Goal: Information Seeking & Learning: Learn about a topic

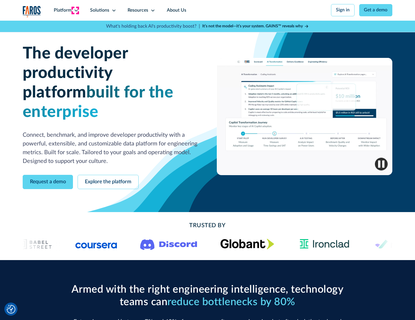
click at [75, 10] on icon at bounding box center [76, 10] width 5 height 5
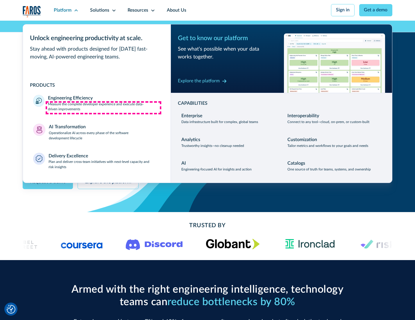
click at [104, 108] on p "Measure the complete developer experience and execute data-driven improvements" at bounding box center [104, 107] width 112 height 10
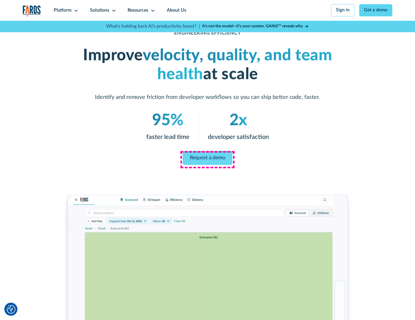
click at [207, 159] on link "Request a demo" at bounding box center [208, 158] width 50 height 14
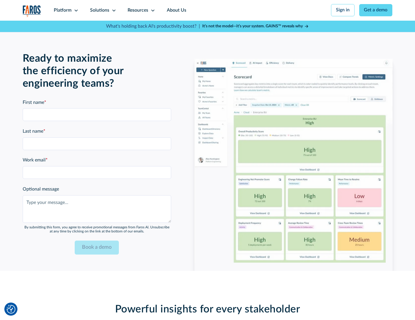
scroll to position [1267, 0]
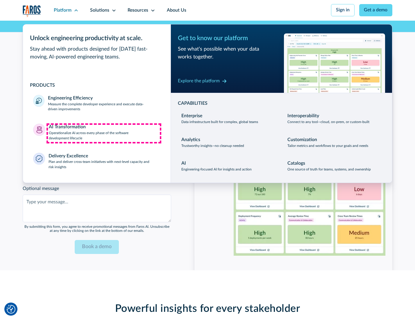
click at [104, 133] on p "Operationalize AI across every phase of the software development lifecycle" at bounding box center [105, 136] width 112 height 10
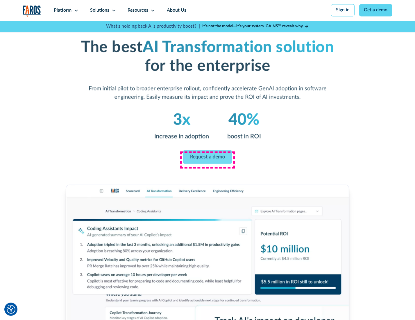
click at [207, 158] on link "Request a demo" at bounding box center [207, 157] width 49 height 14
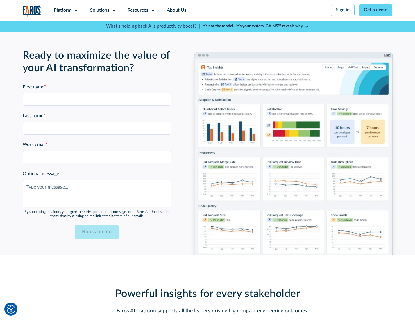
scroll to position [1407, 0]
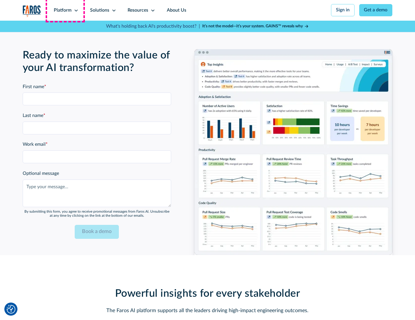
click at [65, 10] on div "Platform" at bounding box center [63, 10] width 18 height 7
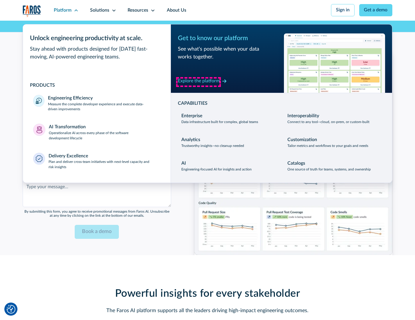
click at [199, 82] on div "Explore the platform" at bounding box center [199, 81] width 42 height 7
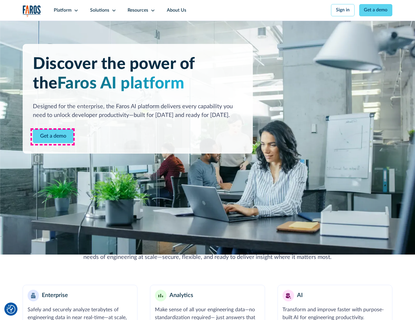
click at [53, 137] on link "Get a demo" at bounding box center [53, 136] width 41 height 14
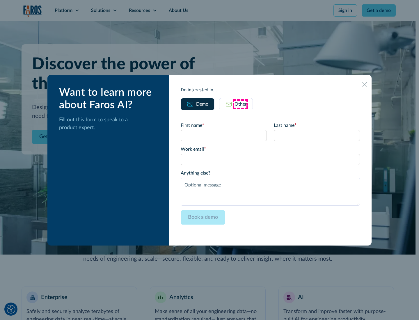
click at [240, 104] on div "Other" at bounding box center [241, 104] width 12 height 7
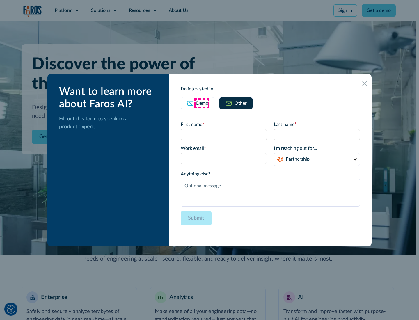
click at [202, 103] on div "Demo" at bounding box center [202, 103] width 12 height 7
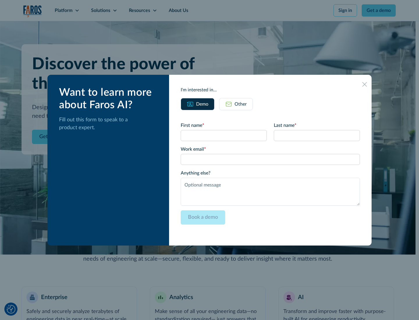
click at [365, 84] on icon at bounding box center [364, 84] width 5 height 5
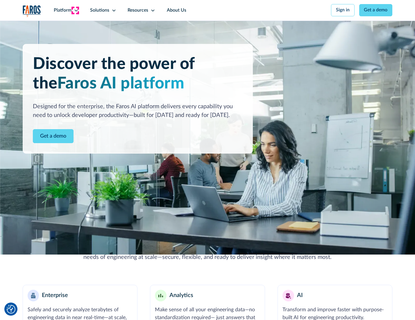
click at [75, 10] on icon at bounding box center [76, 10] width 5 height 5
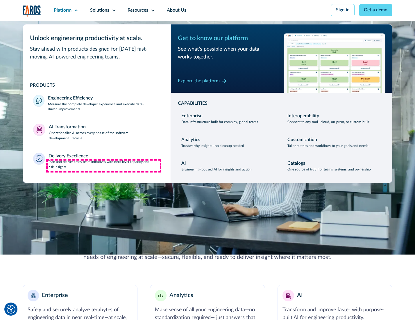
click at [104, 166] on p "Plan and deliver cross-team initiatives with next-level capacity and risk insig…" at bounding box center [105, 164] width 112 height 10
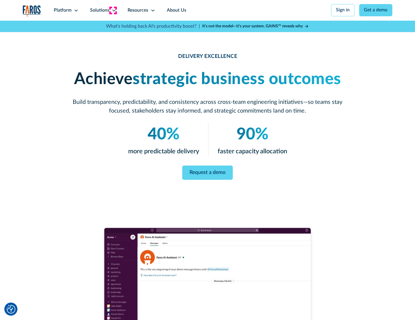
click at [113, 10] on icon at bounding box center [114, 10] width 5 height 5
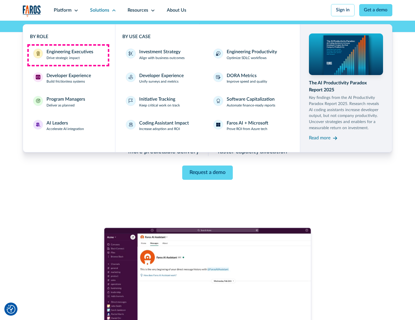
click at [68, 55] on div "Engineering Executives" at bounding box center [70, 52] width 47 height 7
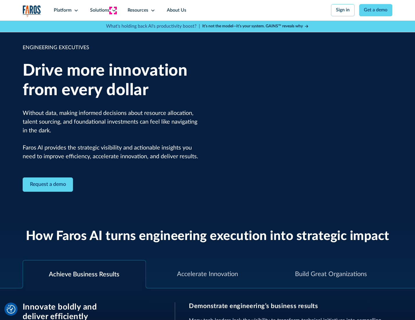
click at [113, 10] on icon at bounding box center [114, 10] width 5 height 5
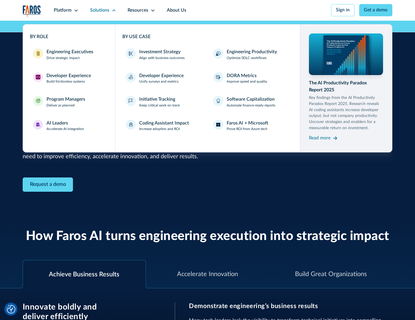
click at [68, 76] on div "Developer Experience" at bounding box center [69, 75] width 45 height 7
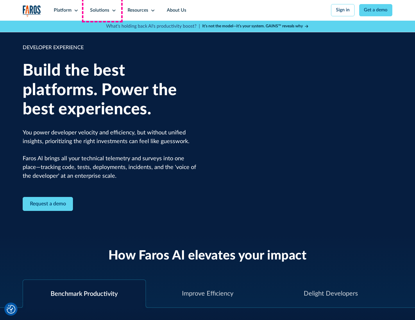
click at [102, 10] on div "Solutions" at bounding box center [99, 10] width 19 height 7
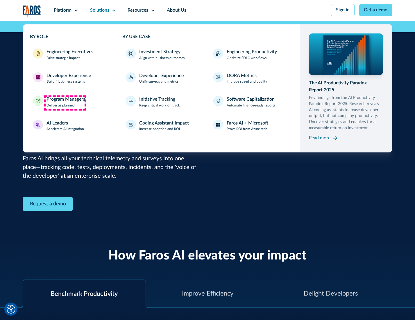
click at [65, 103] on div "Program Managers" at bounding box center [66, 99] width 39 height 7
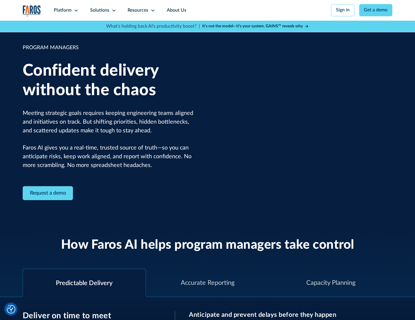
click at [113, 10] on icon at bounding box center [114, 10] width 5 height 5
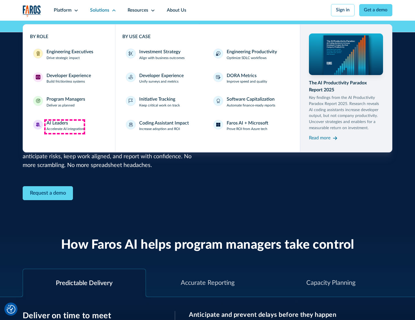
click at [65, 127] on div "AI Leaders" at bounding box center [58, 123] width 22 height 7
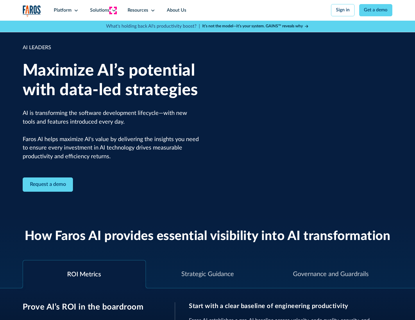
click at [113, 10] on icon at bounding box center [114, 10] width 5 height 5
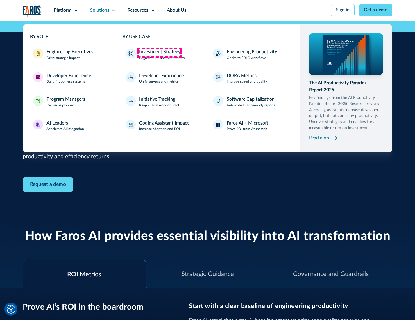
click at [159, 52] on div "Investment Strategy" at bounding box center [159, 52] width 41 height 7
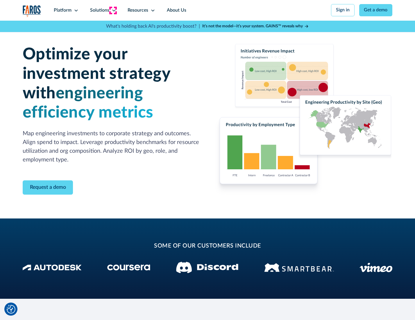
click at [113, 10] on icon at bounding box center [114, 10] width 5 height 5
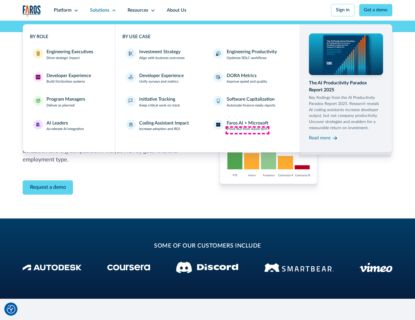
click at [248, 130] on p "Prove ROI from Azure tech" at bounding box center [247, 129] width 41 height 5
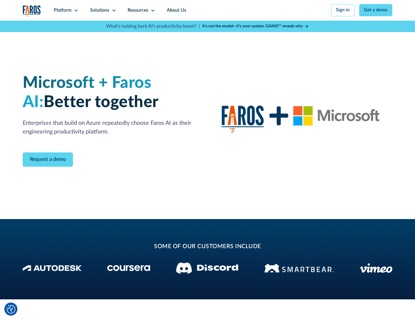
click at [113, 10] on icon at bounding box center [114, 10] width 5 height 5
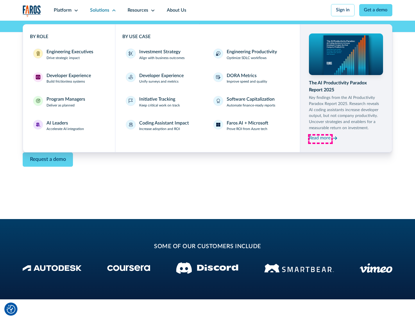
click at [321, 139] on div "Read more" at bounding box center [320, 138] width 22 height 7
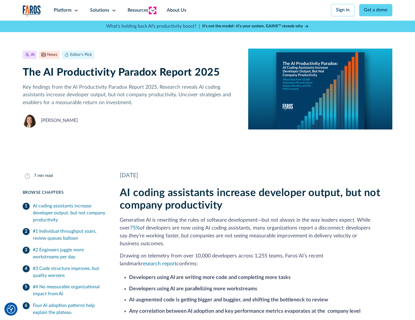
click at [152, 10] on icon at bounding box center [153, 10] width 5 height 5
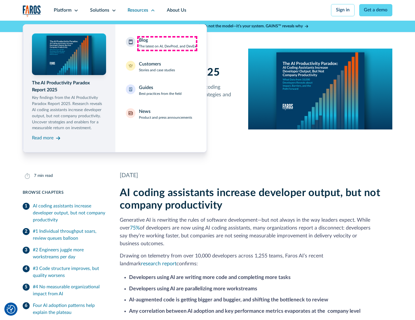
click at [167, 43] on div "Blog The latest on AI, DevProd, and DevEx" at bounding box center [167, 43] width 57 height 12
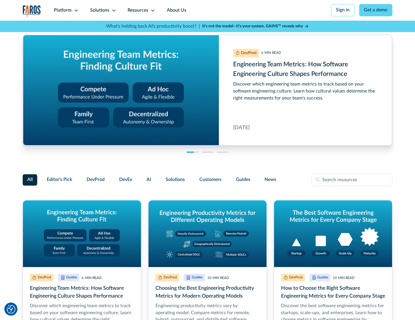
click at [377, 10] on link "Get a demo" at bounding box center [376, 10] width 33 height 12
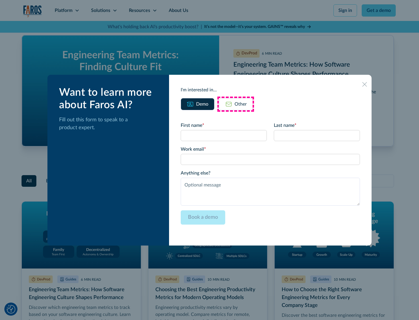
click at [236, 104] on div "Other" at bounding box center [241, 104] width 12 height 7
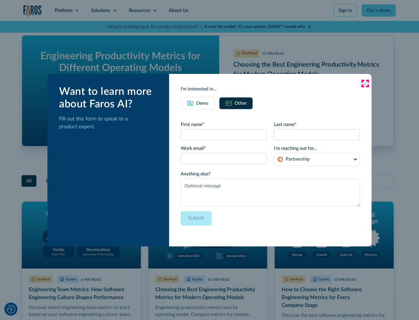
click at [365, 83] on icon at bounding box center [364, 83] width 5 height 5
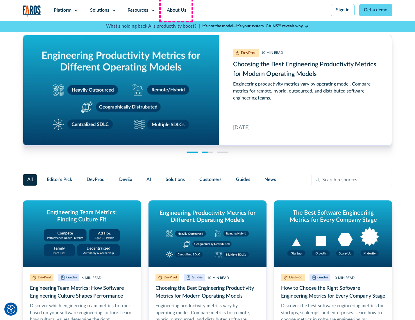
click at [176, 10] on link "About Us" at bounding box center [176, 10] width 31 height 21
